Goal: Check status

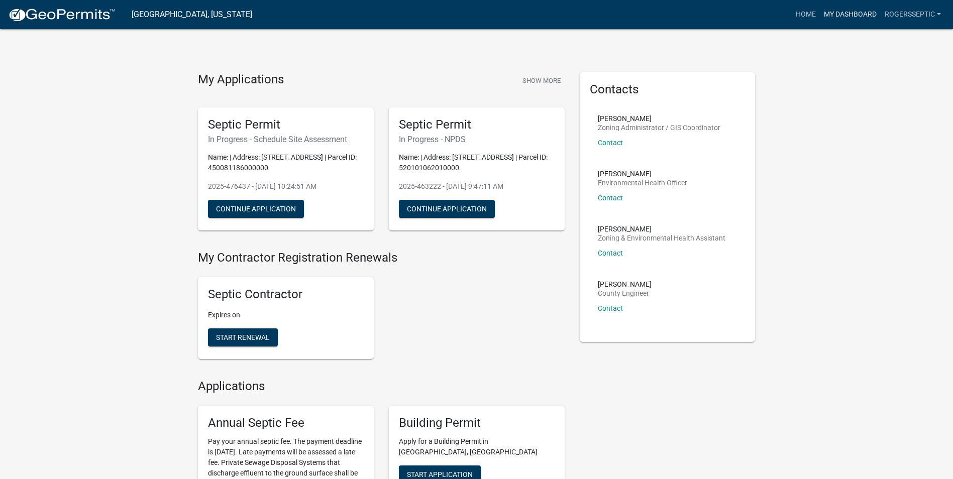
click at [863, 12] on link "My Dashboard" at bounding box center [850, 14] width 61 height 19
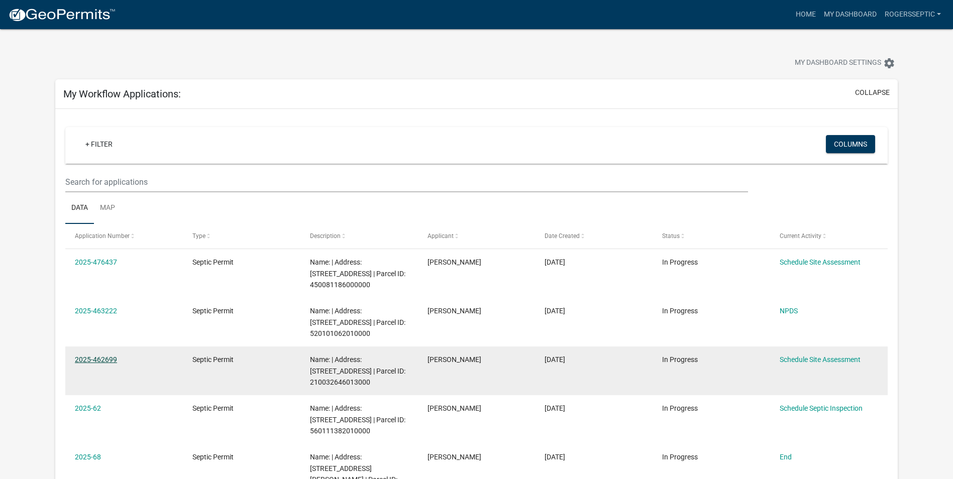
click at [96, 374] on datatable-body-cell "2025-462699" at bounding box center [124, 371] width 118 height 49
click at [102, 361] on link "2025-462699" at bounding box center [96, 360] width 42 height 8
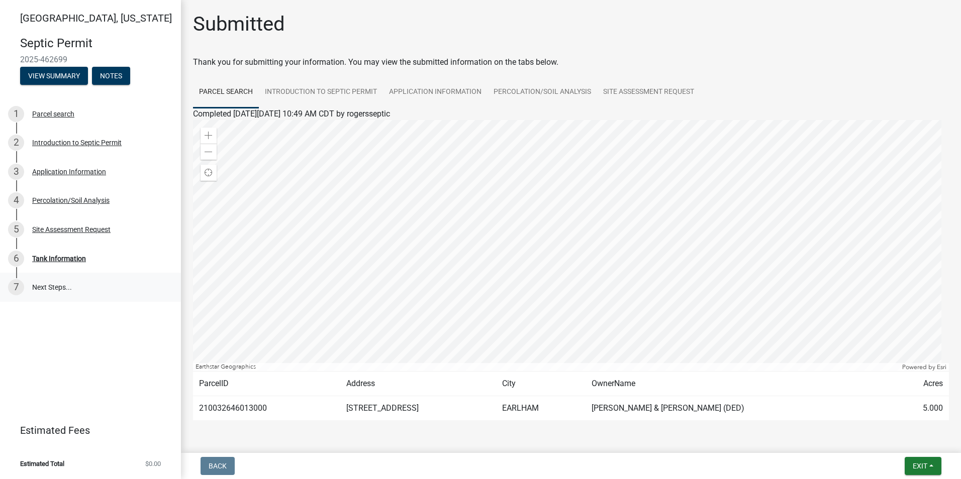
click at [48, 289] on link "7 Next Steps..." at bounding box center [90, 287] width 181 height 29
click at [34, 228] on div "Site Assessment Request" at bounding box center [71, 229] width 78 height 7
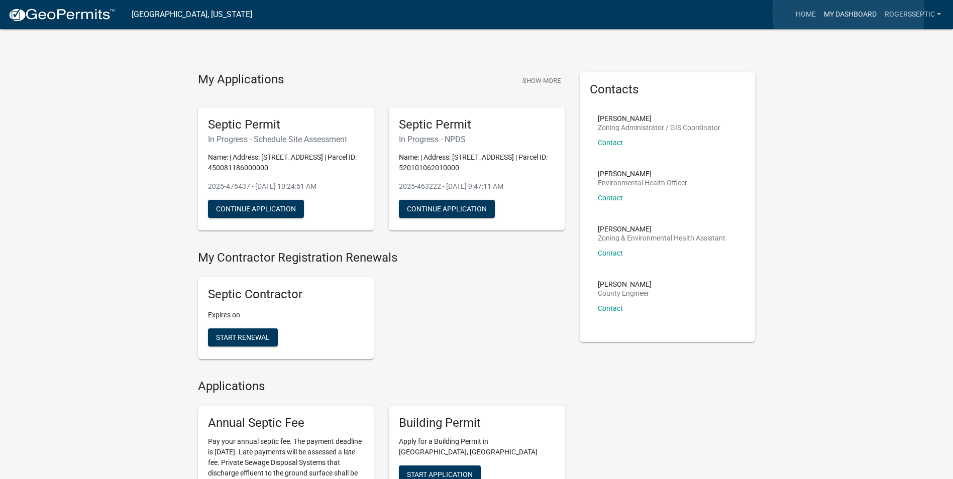
click at [849, 13] on link "My Dashboard" at bounding box center [850, 14] width 61 height 19
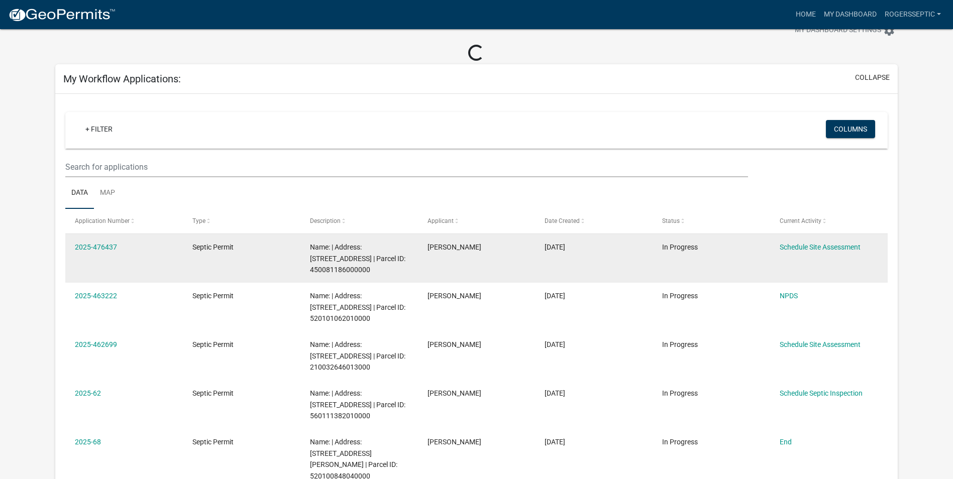
scroll to position [50, 0]
